Goal: Information Seeking & Learning: Learn about a topic

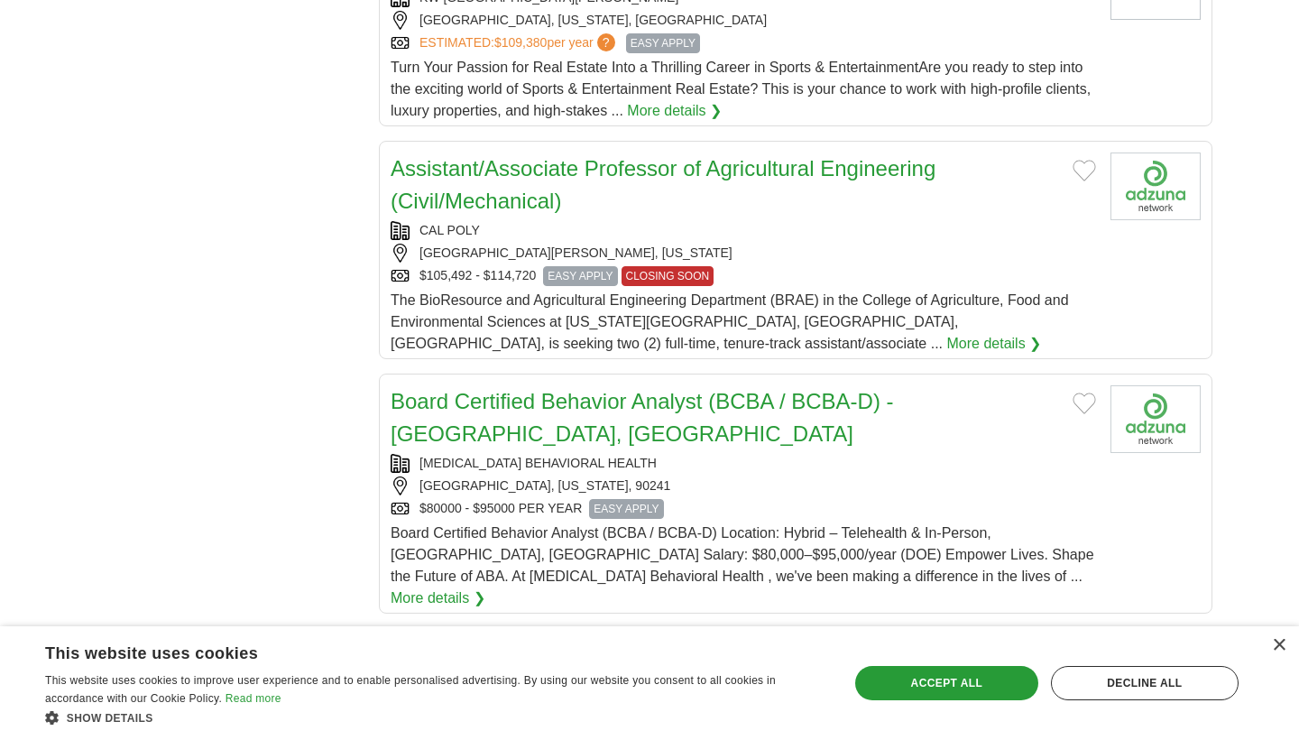
scroll to position [1688, 0]
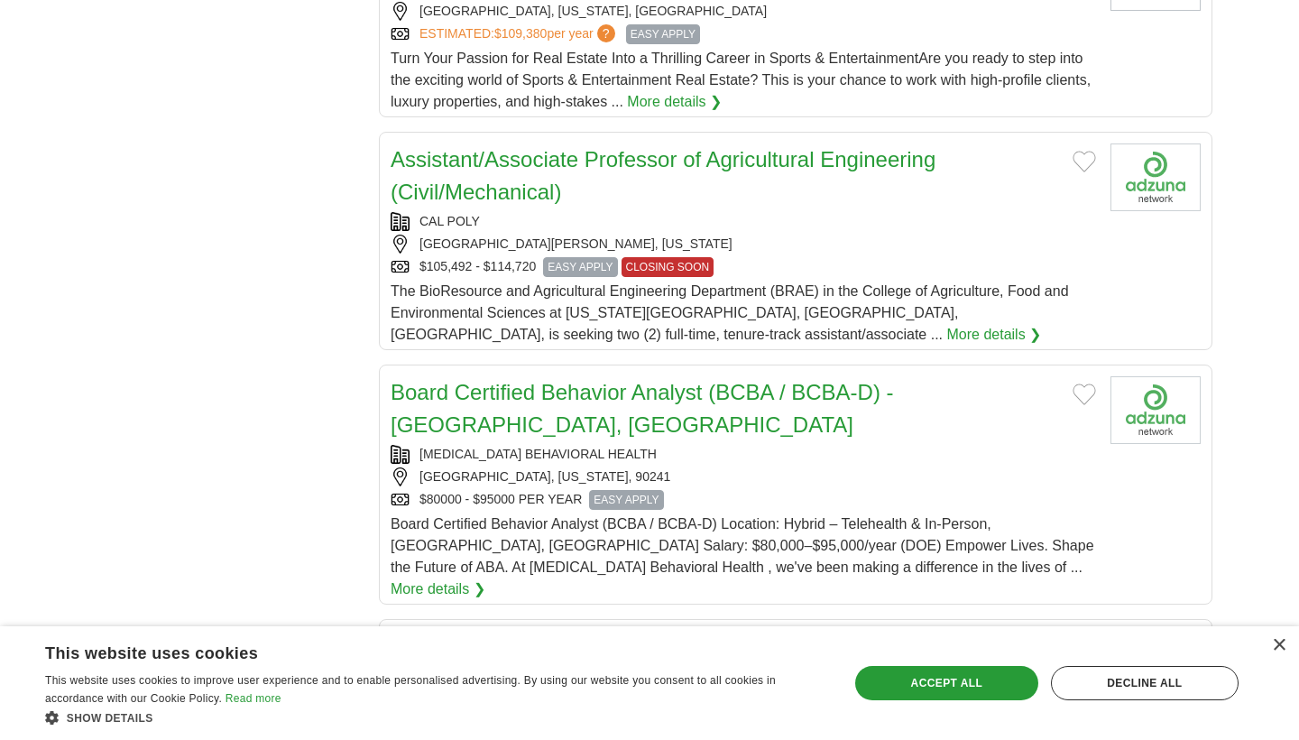
click at [816, 231] on div "CAL POLY" at bounding box center [743, 221] width 705 height 19
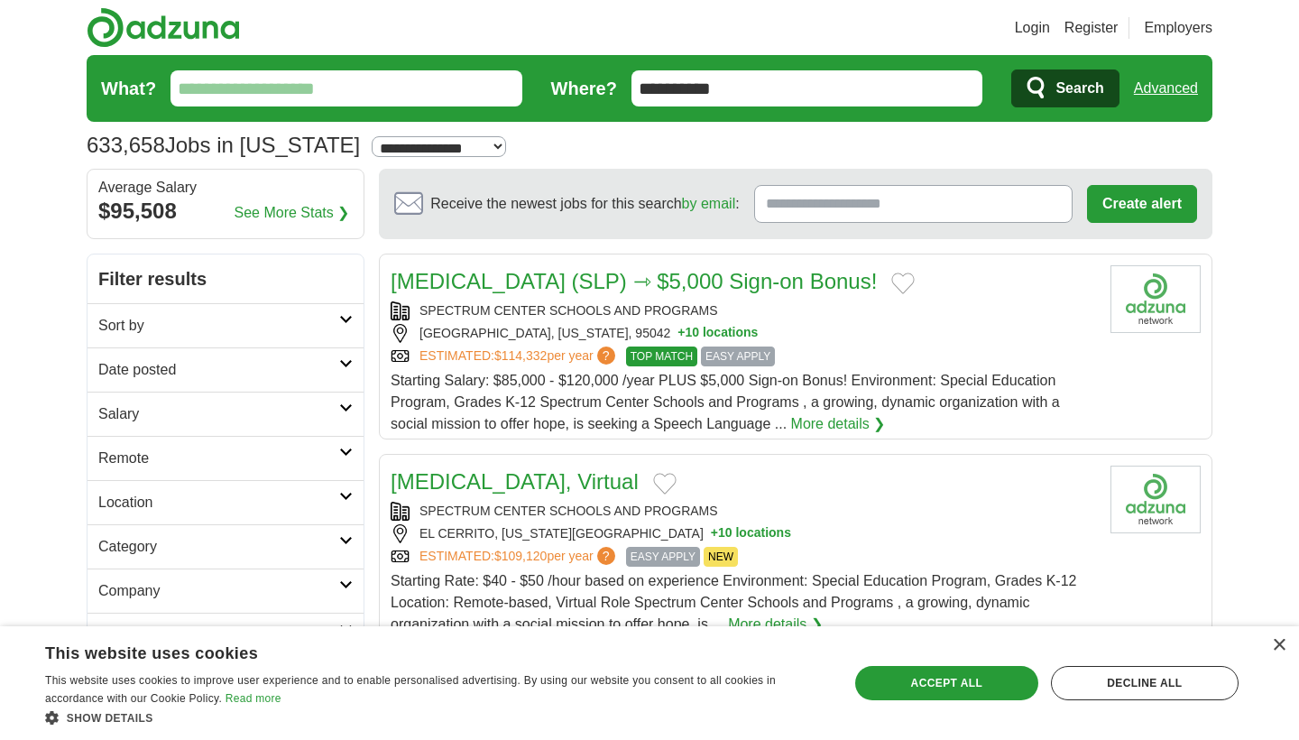
scroll to position [0, 0]
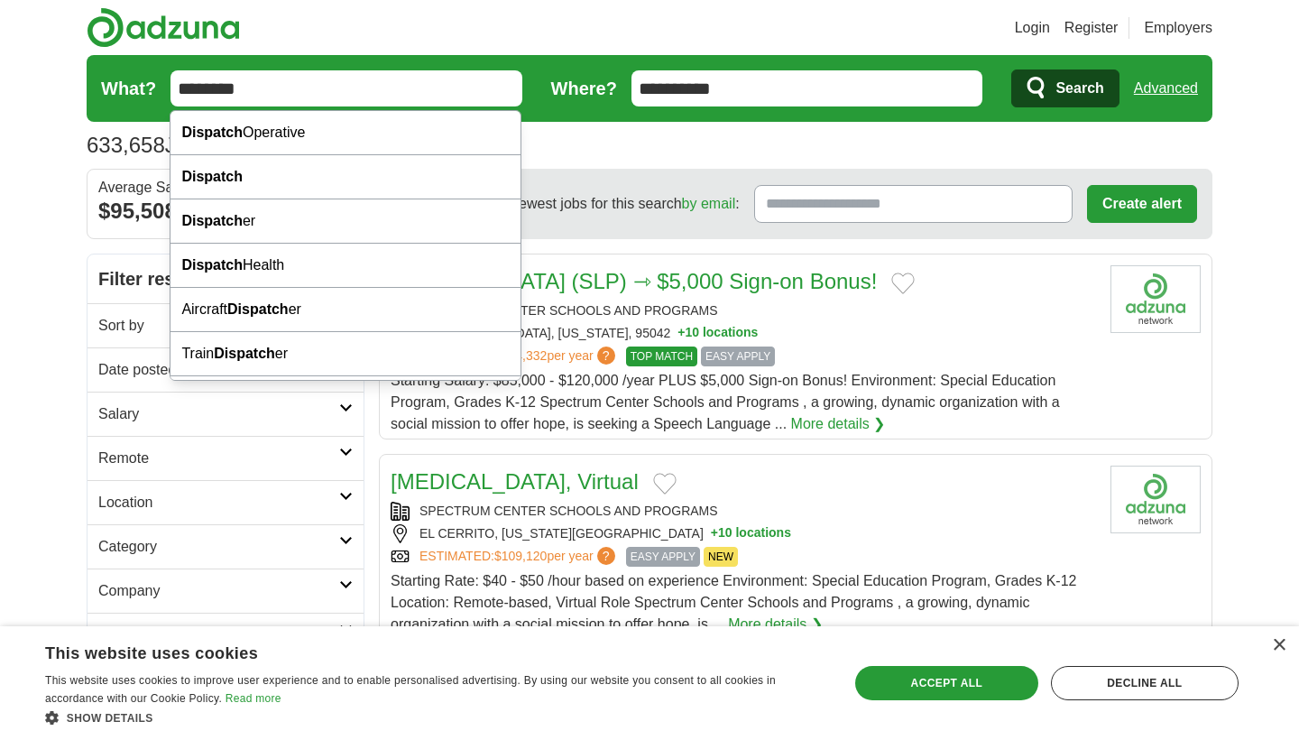
type input "********"
click at [1077, 102] on span "Search" at bounding box center [1079, 88] width 48 height 36
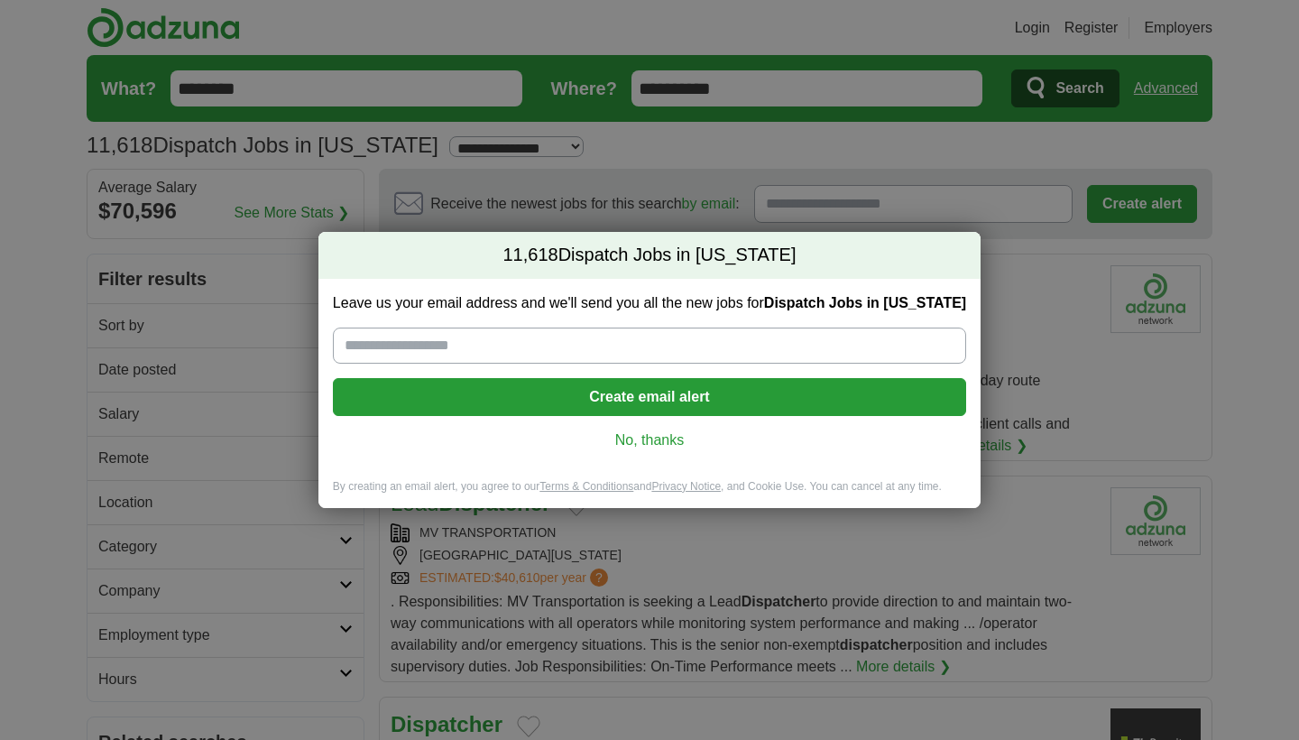
click at [666, 438] on link "No, thanks" at bounding box center [649, 440] width 604 height 20
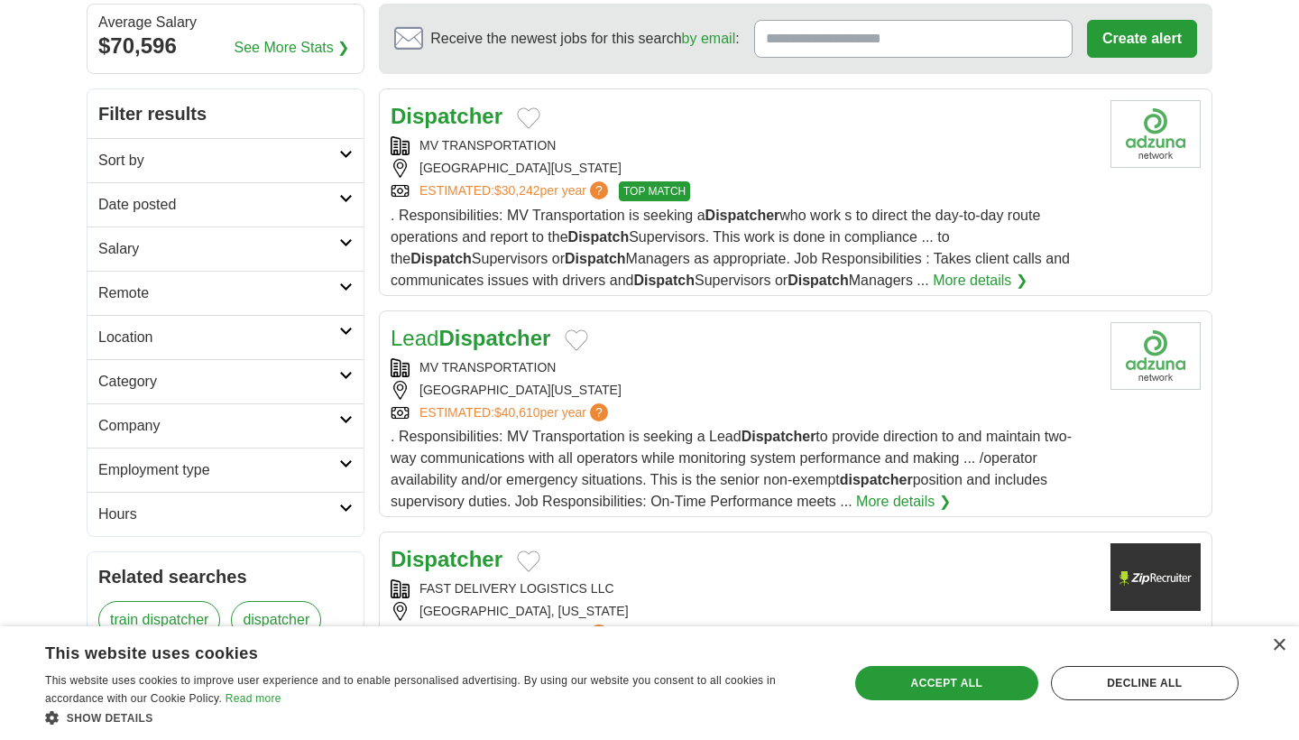
scroll to position [169, 0]
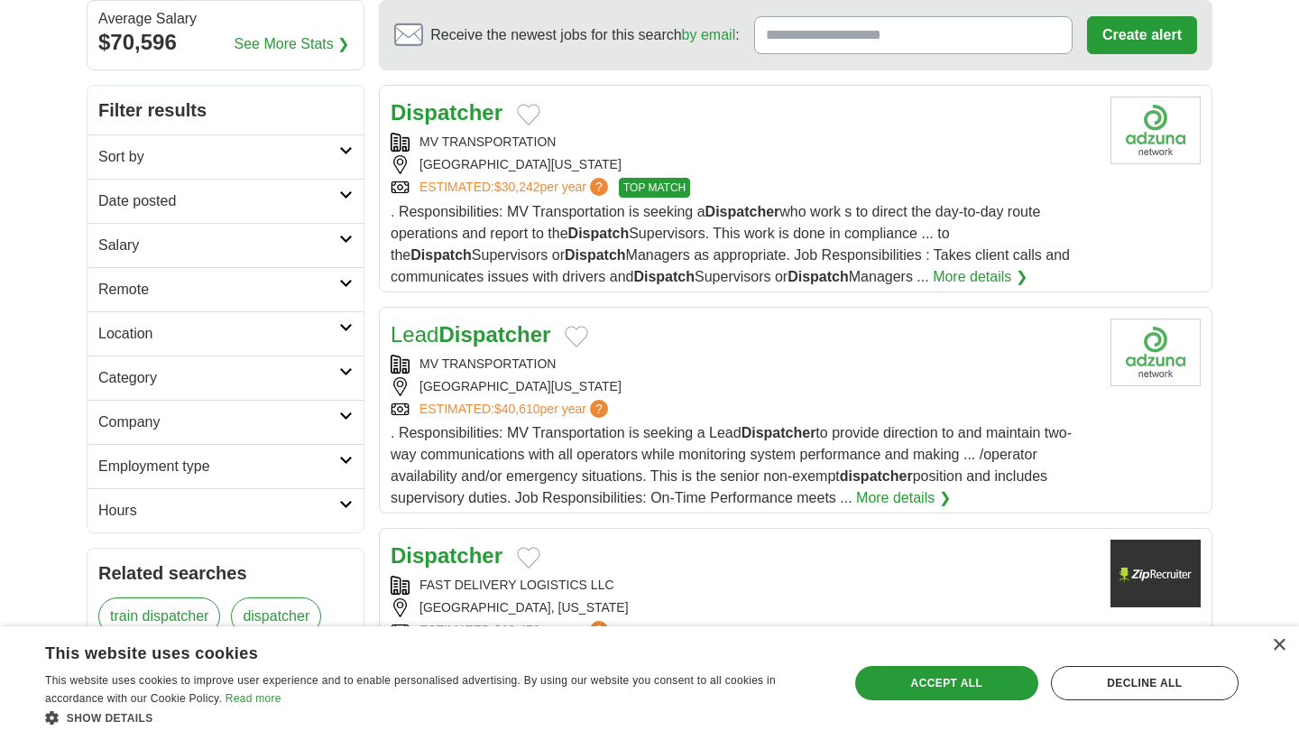
click at [349, 274] on link "Remote" at bounding box center [225, 289] width 276 height 44
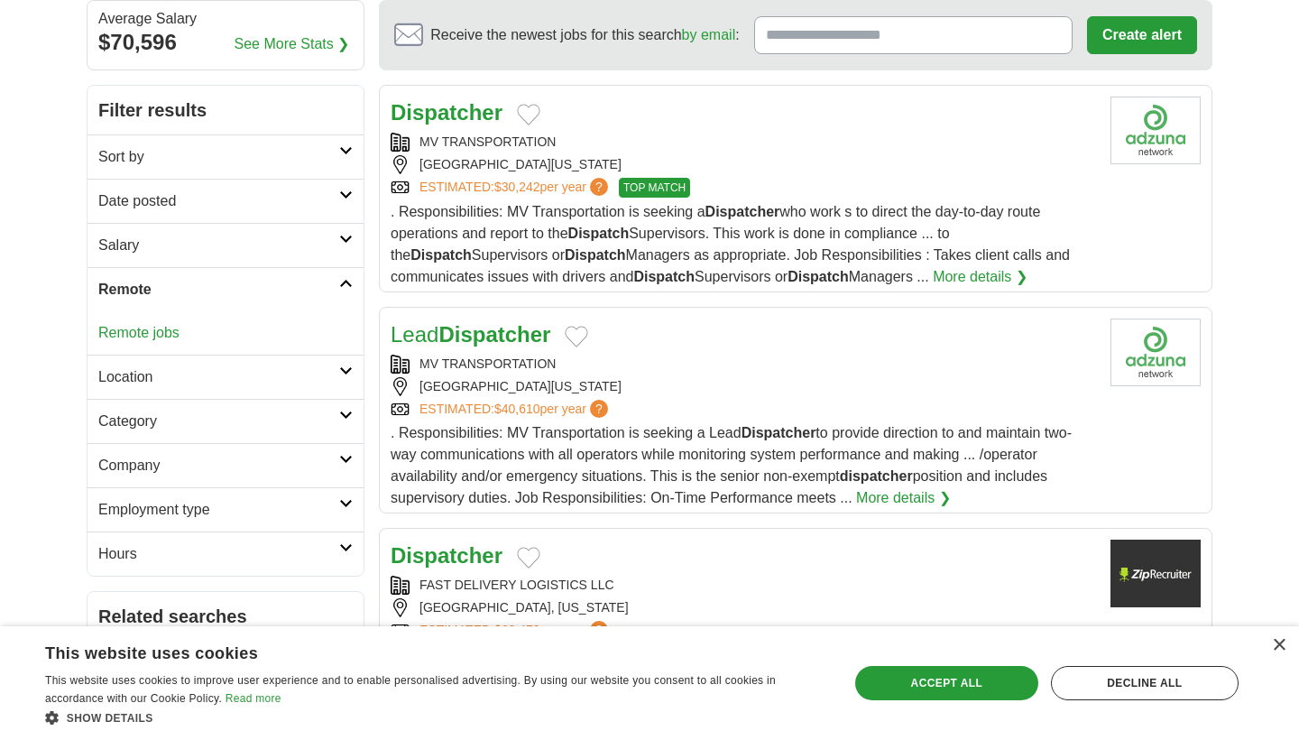
click at [168, 326] on link "Remote jobs" at bounding box center [138, 332] width 81 height 15
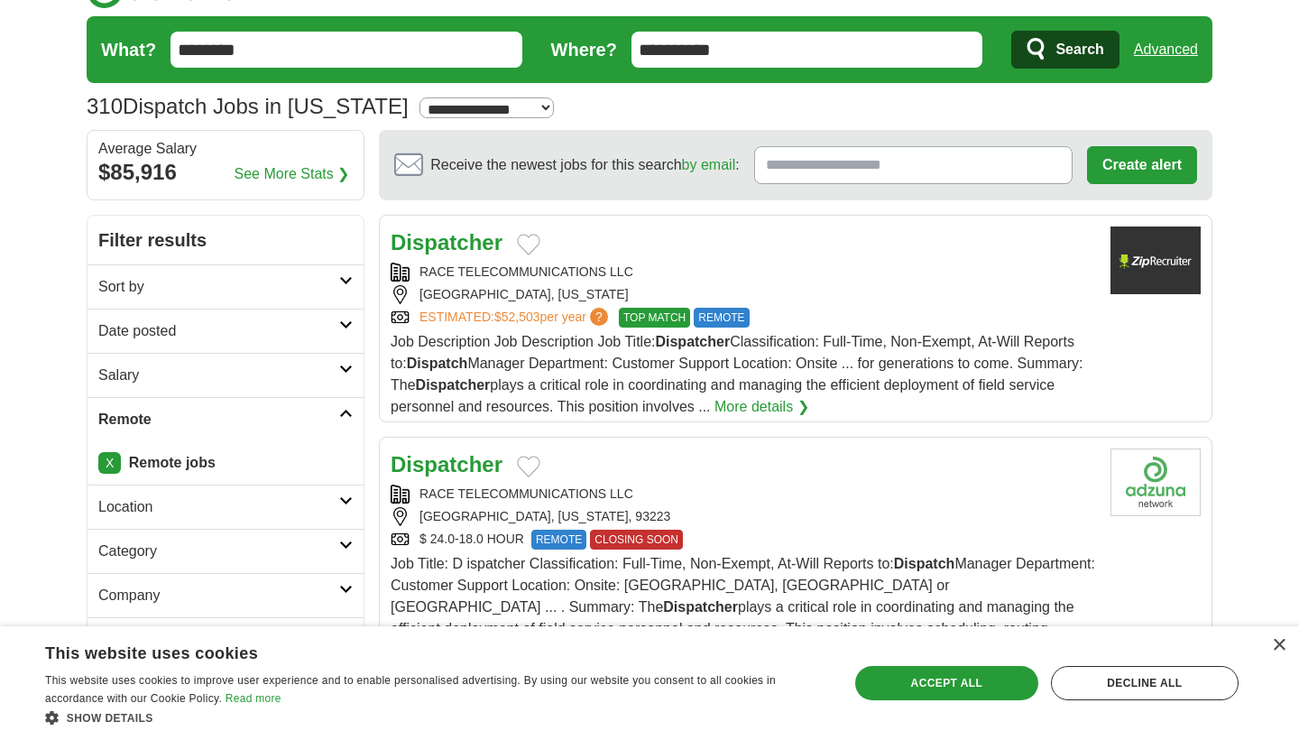
scroll to position [76, 0]
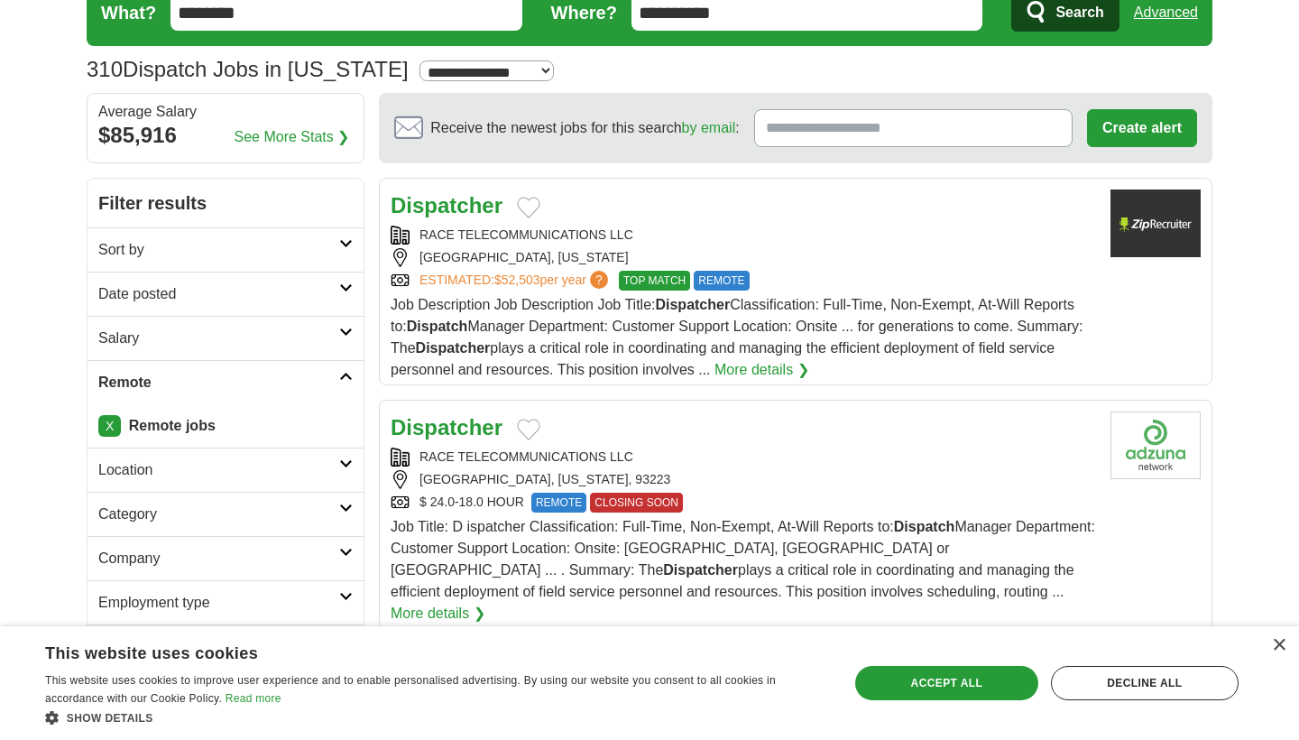
click at [1135, 221] on img at bounding box center [1155, 223] width 90 height 68
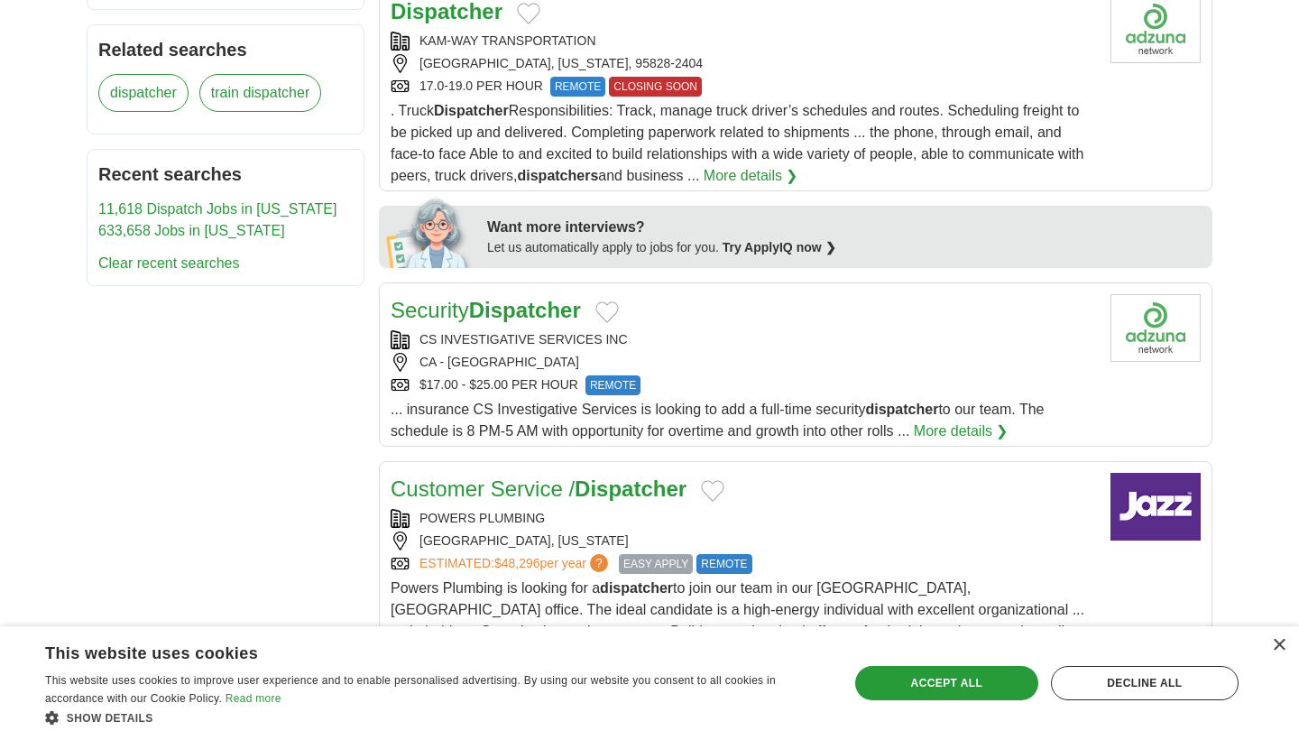
scroll to position [736, 0]
click at [702, 400] on span "... insurance CS Investigative Services is looking to add a full-time security …" at bounding box center [717, 418] width 653 height 37
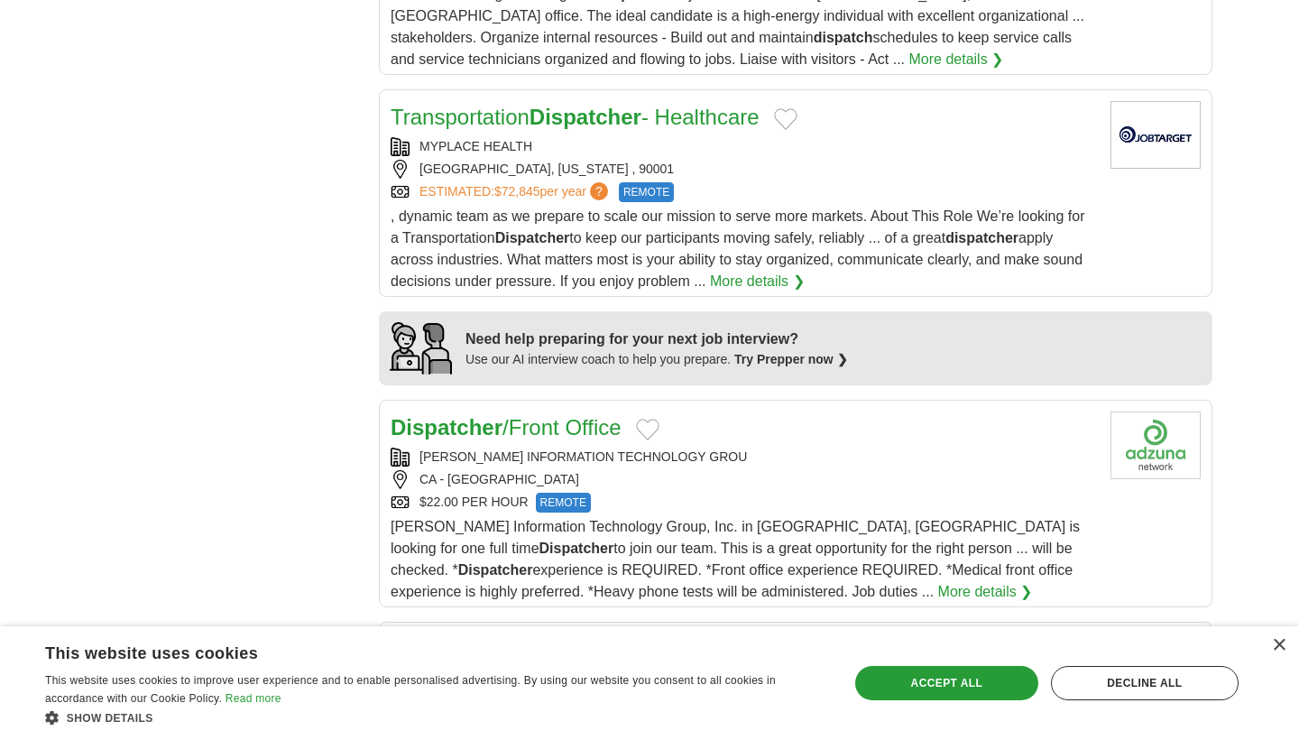
scroll to position [1455, 0]
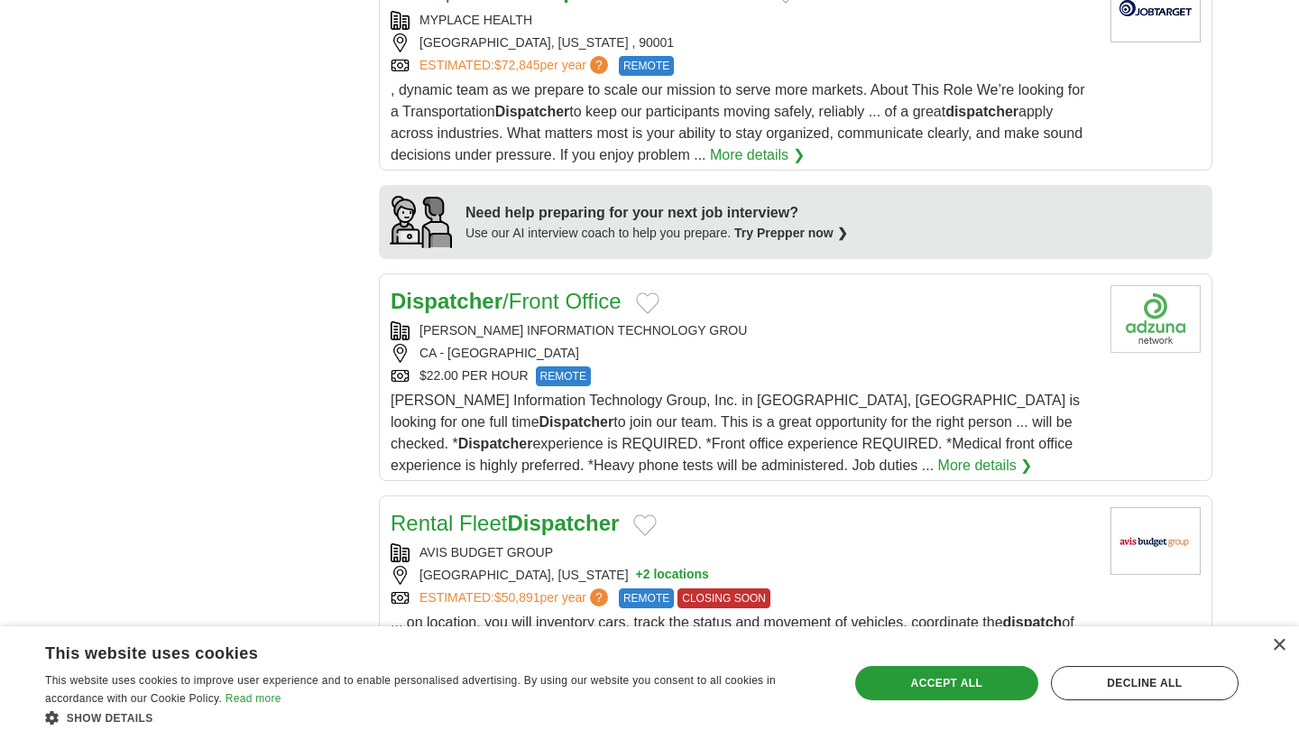
click at [641, 322] on div "COLEMAN INFORMATION TECHNOLOGY GROU CA - PLEASANT HILL 94523 $22.00 PER HOUR RE…" at bounding box center [743, 353] width 705 height 65
